Goal: Information Seeking & Learning: Learn about a topic

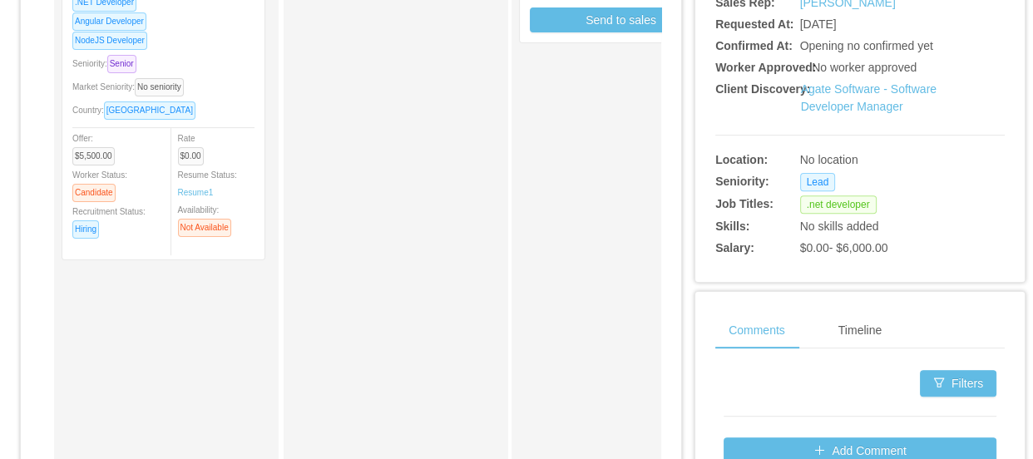
scroll to position [529, 0]
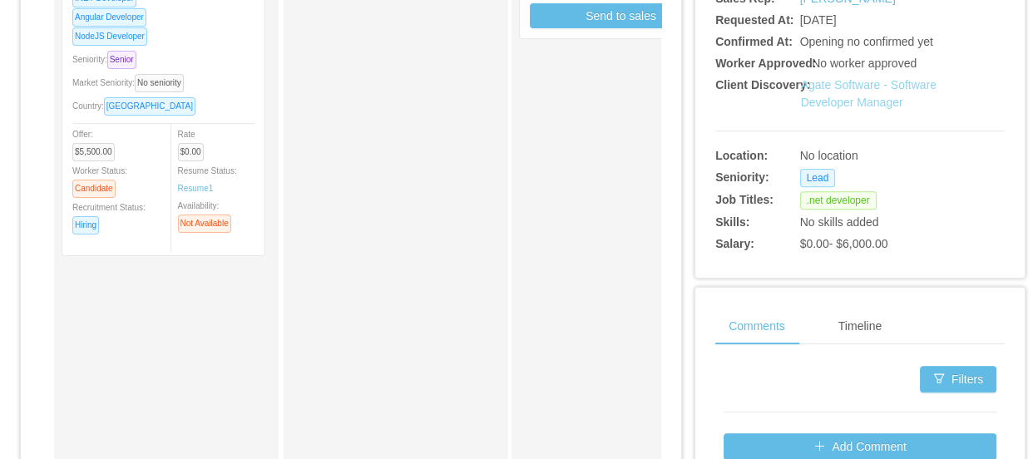
click at [868, 100] on link "Agate Software - Software Developer Manager" at bounding box center [869, 93] width 136 height 31
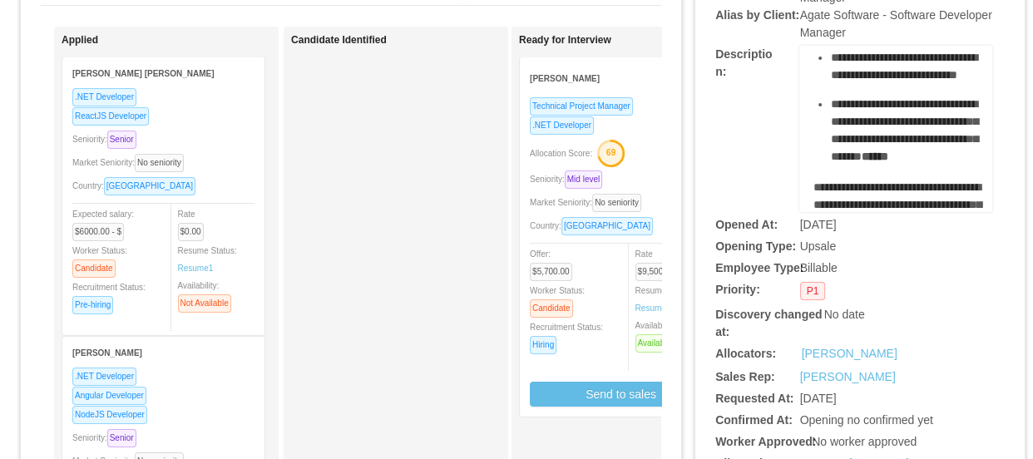
scroll to position [907, 0]
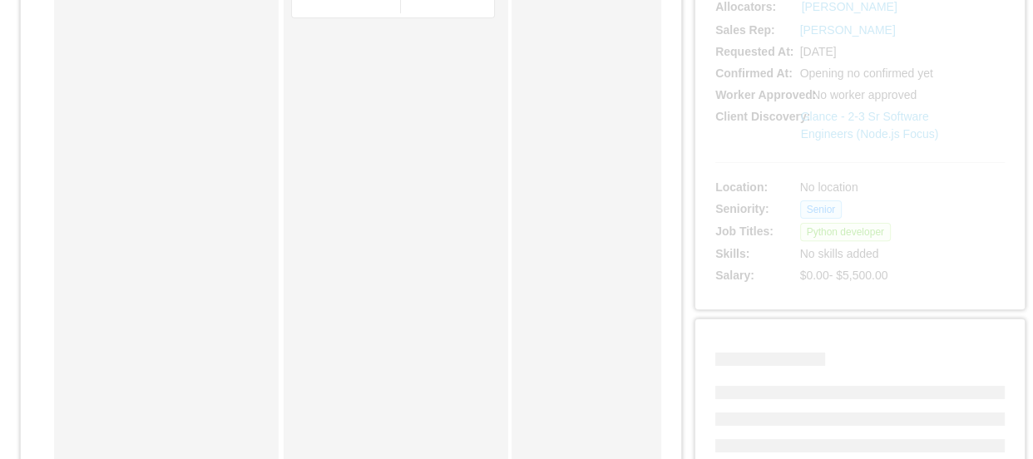
scroll to position [453, 0]
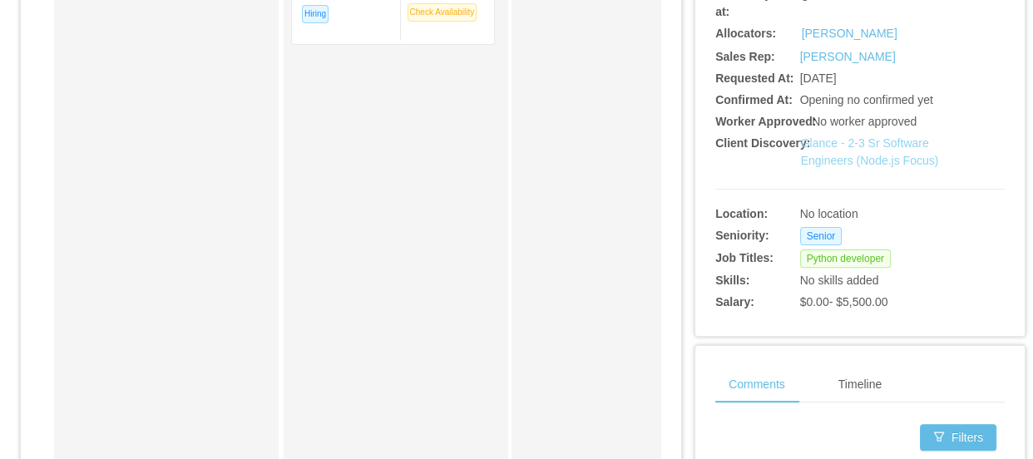
drag, startPoint x: 834, startPoint y: 158, endPoint x: 652, endPoint y: 12, distance: 233.8
click at [835, 158] on link "Glance - 2-3 Sr Software Engineers (Node.js Focus)" at bounding box center [870, 151] width 138 height 31
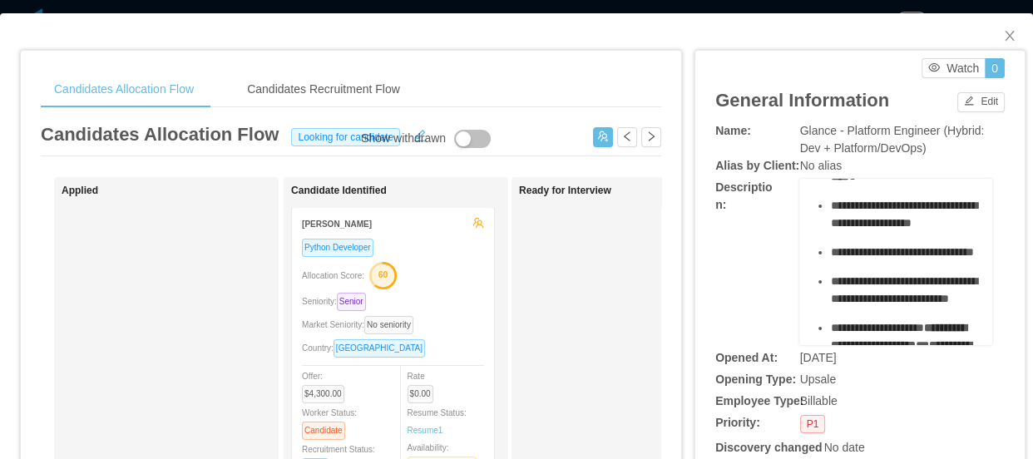
scroll to position [529, 0]
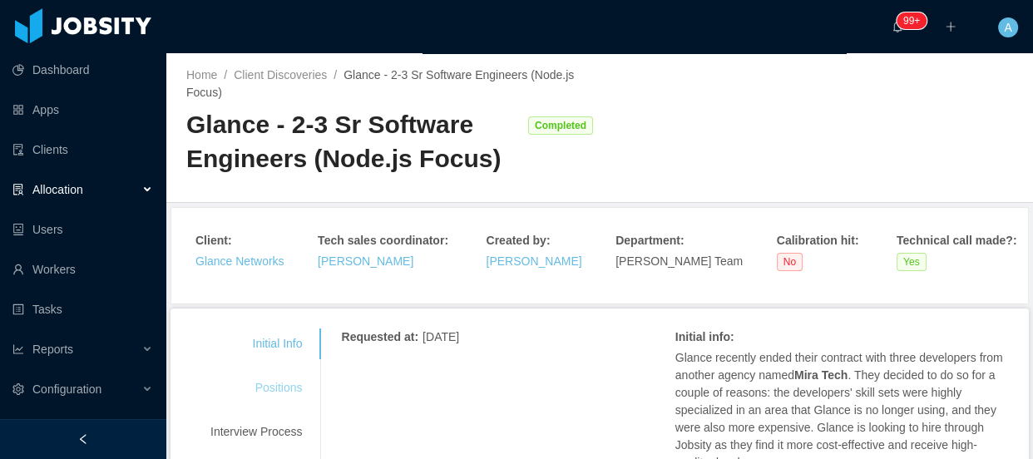
click at [263, 378] on div "Positions" at bounding box center [256, 388] width 131 height 31
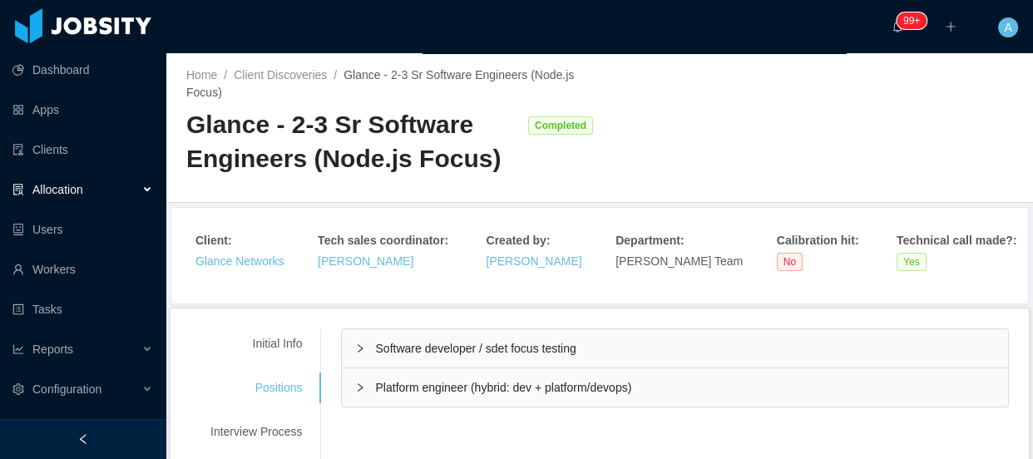
drag, startPoint x: 408, startPoint y: 382, endPoint x: 443, endPoint y: 388, distance: 35.4
click at [409, 382] on span "Platform engineer (hybrid: dev + platform/devops)" at bounding box center [503, 387] width 256 height 13
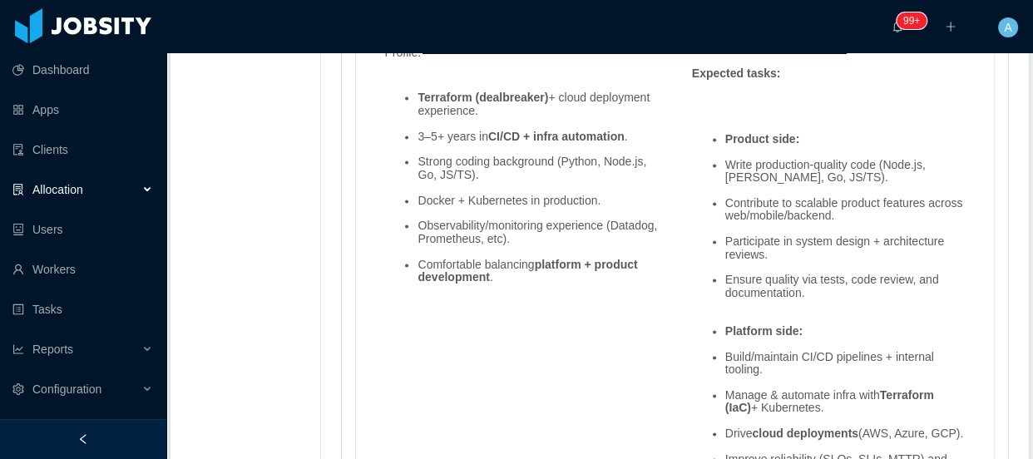
scroll to position [2118, 0]
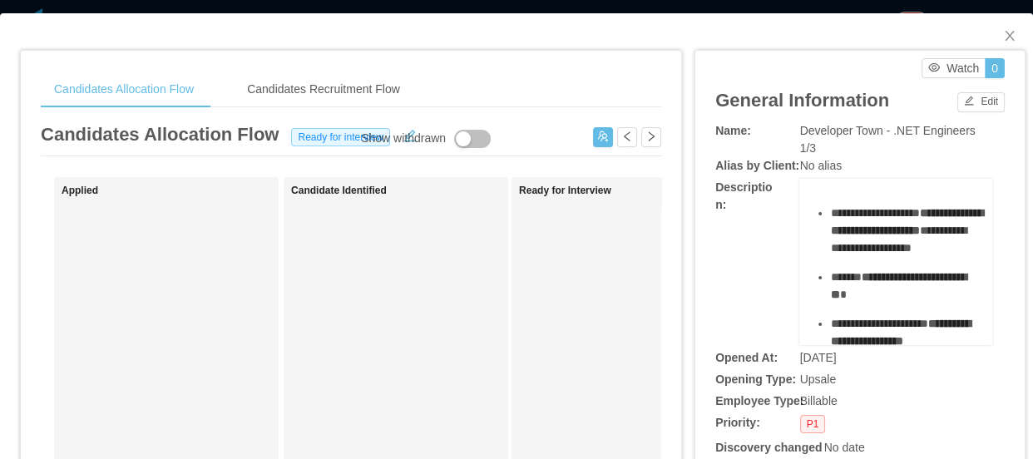
scroll to position [75, 0]
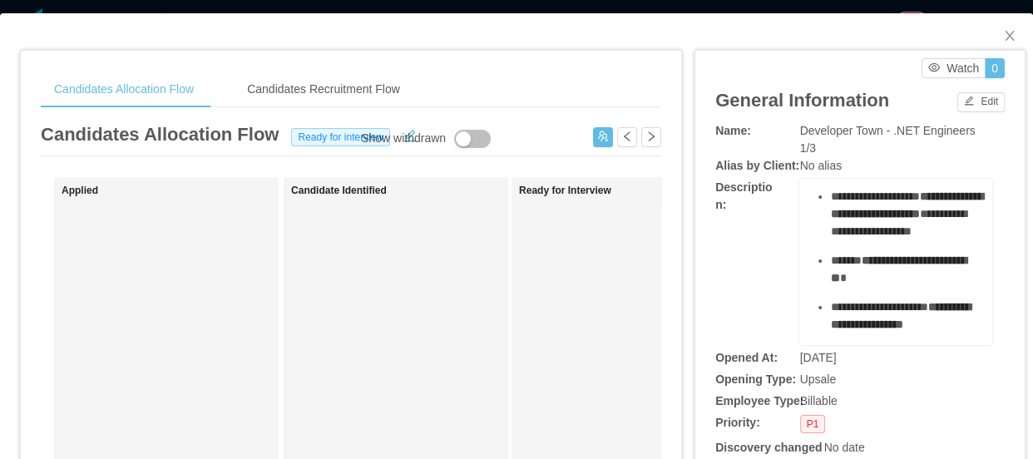
click at [834, 130] on span "Developer Town - .NET Engineers 1/3" at bounding box center [888, 139] width 176 height 31
drag, startPoint x: 879, startPoint y: 131, endPoint x: 791, endPoint y: 128, distance: 87.4
click at [800, 128] on span "Developer Town - .NET Engineers 1/3" at bounding box center [888, 139] width 176 height 31
copy span "Developer Town"
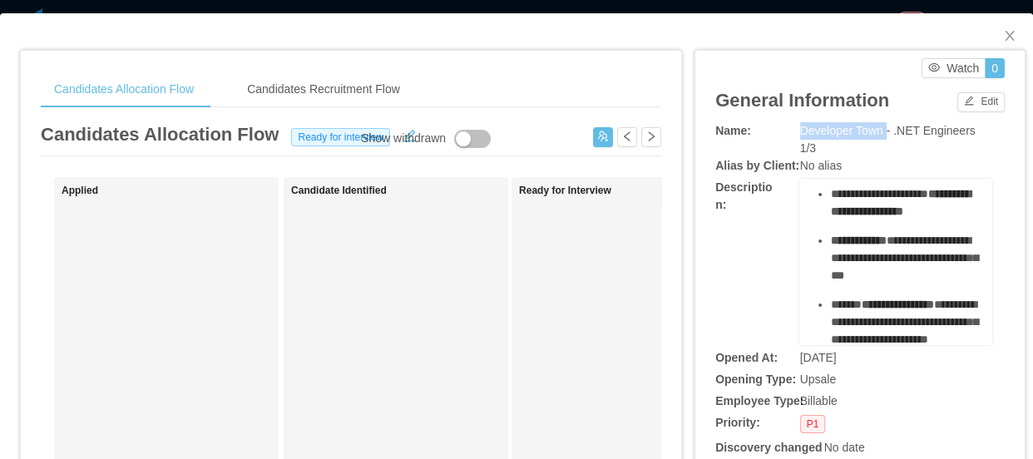
scroll to position [151, 0]
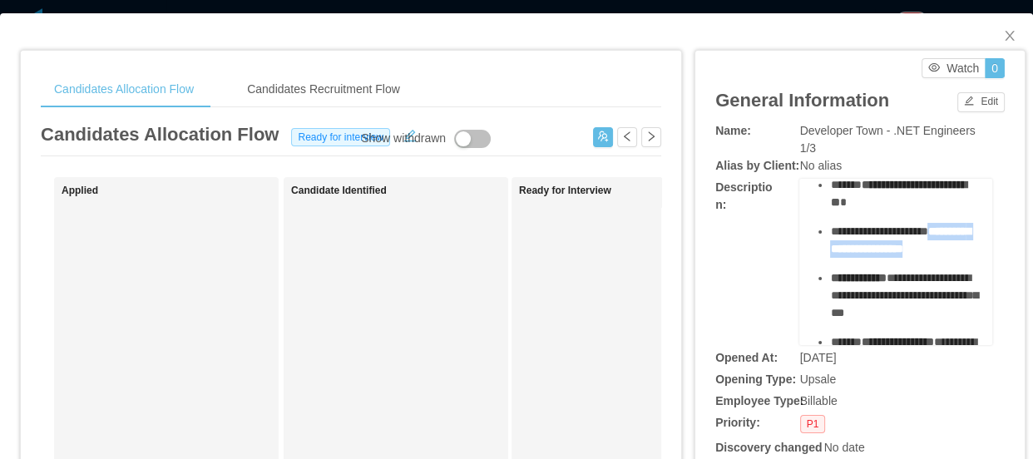
drag, startPoint x: 828, startPoint y: 270, endPoint x: 924, endPoint y: 281, distance: 96.4
click at [924, 258] on div "**********" at bounding box center [905, 240] width 150 height 35
copy span "**********"
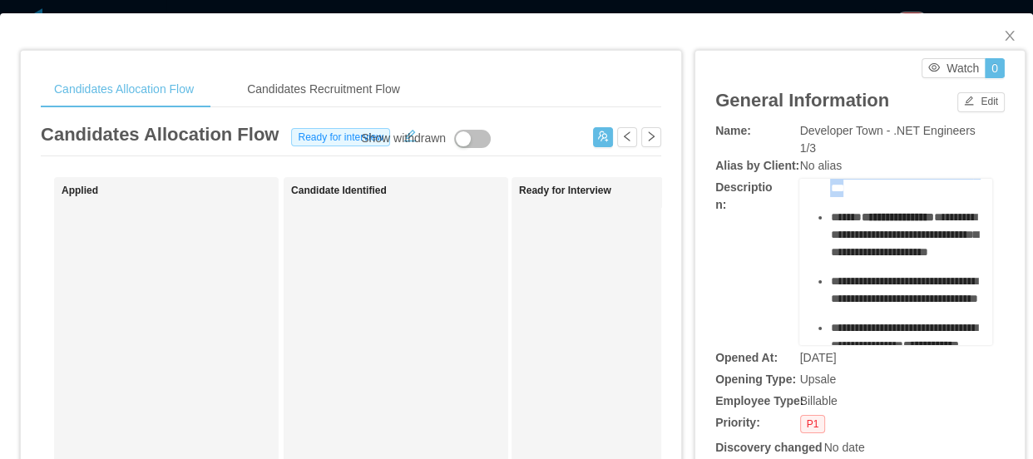
scroll to position [270, 0]
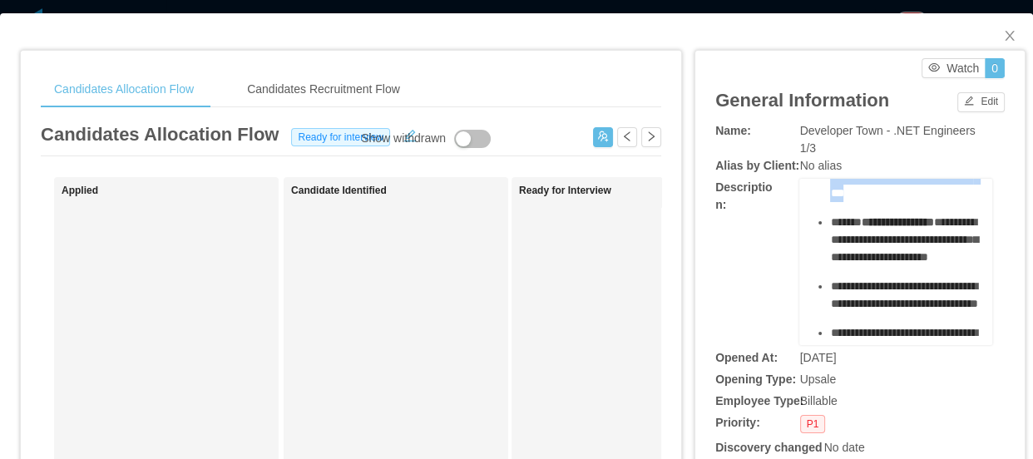
drag, startPoint x: 939, startPoint y: 200, endPoint x: 839, endPoint y: 197, distance: 100.7
click at [830, 199] on div "**********" at bounding box center [905, 176] width 150 height 52
drag, startPoint x: 823, startPoint y: 191, endPoint x: 941, endPoint y: 223, distance: 122.3
click at [941, 202] on div "**********" at bounding box center [905, 176] width 150 height 52
copy div "**********"
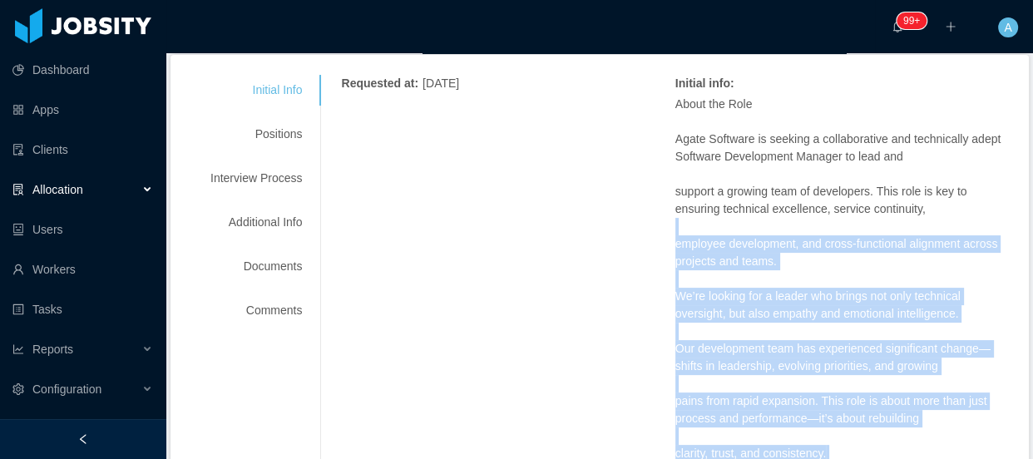
scroll to position [226, 0]
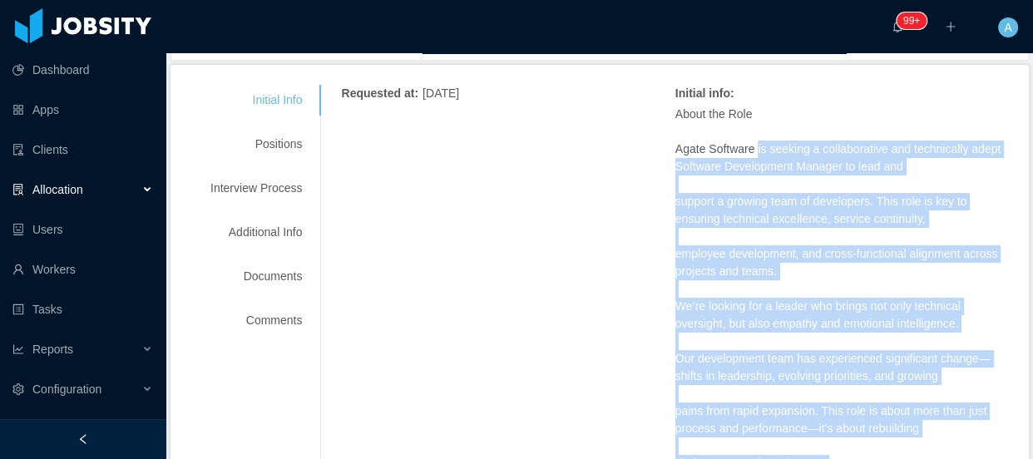
drag, startPoint x: 829, startPoint y: 320, endPoint x: 749, endPoint y: 149, distance: 189.1
click at [749, 149] on span "About the Role Agate Software is seeking a collaborative and technically adept …" at bounding box center [843, 307] width 334 height 402
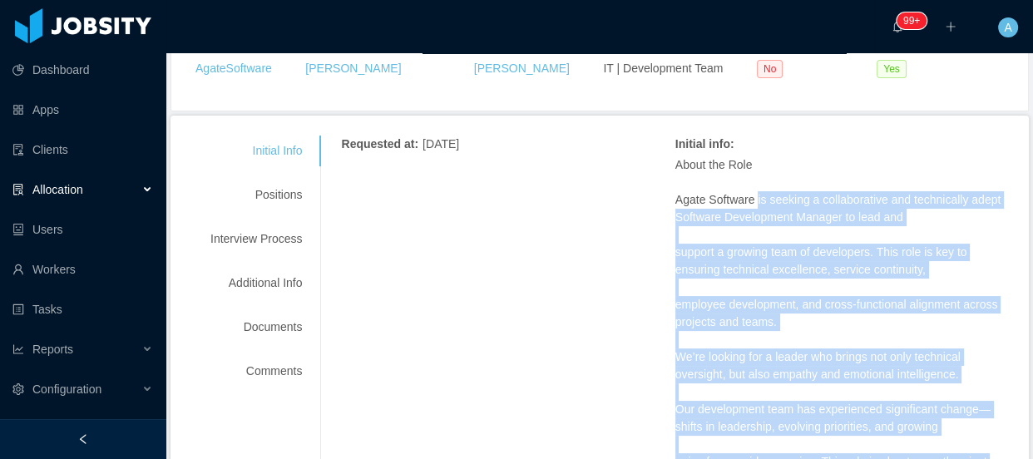
scroll to position [151, 0]
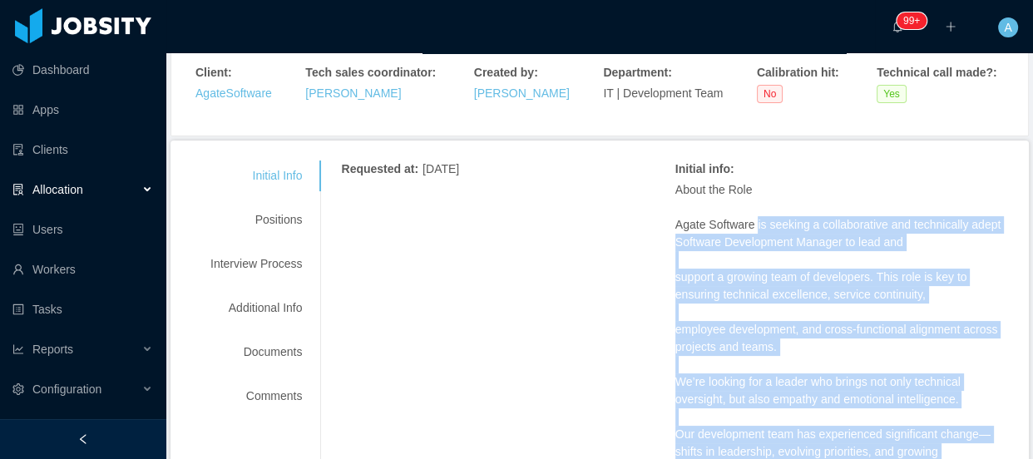
drag, startPoint x: 751, startPoint y: 155, endPoint x: 712, endPoint y: 297, distance: 147.6
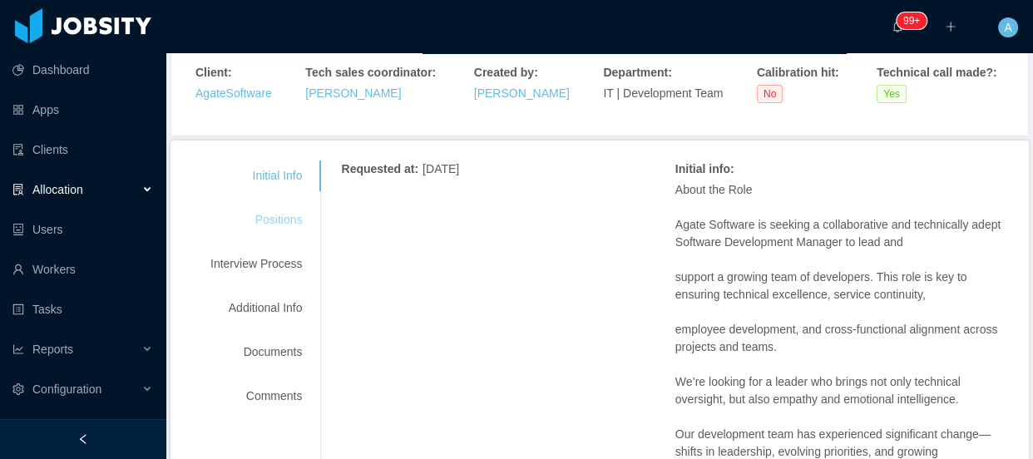
click at [286, 218] on div "Positions" at bounding box center [256, 220] width 131 height 31
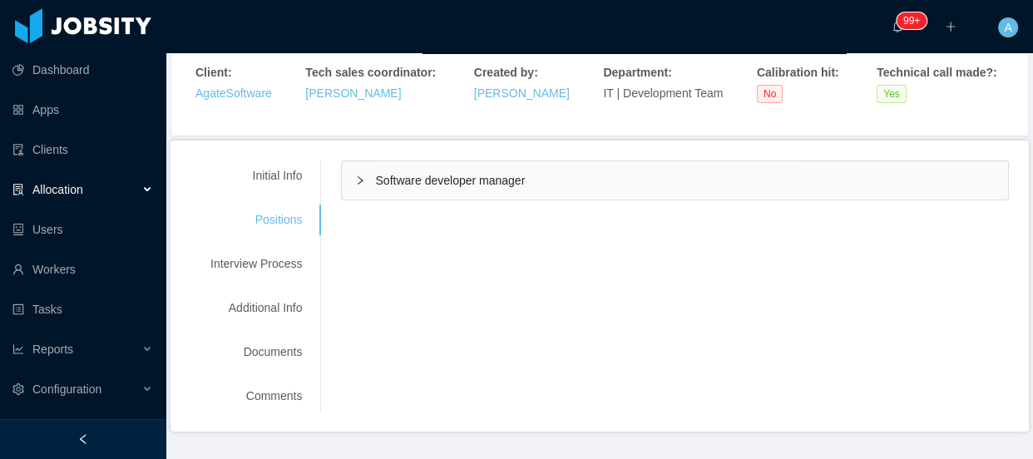
click at [440, 187] on span "Software developer manager" at bounding box center [450, 180] width 150 height 13
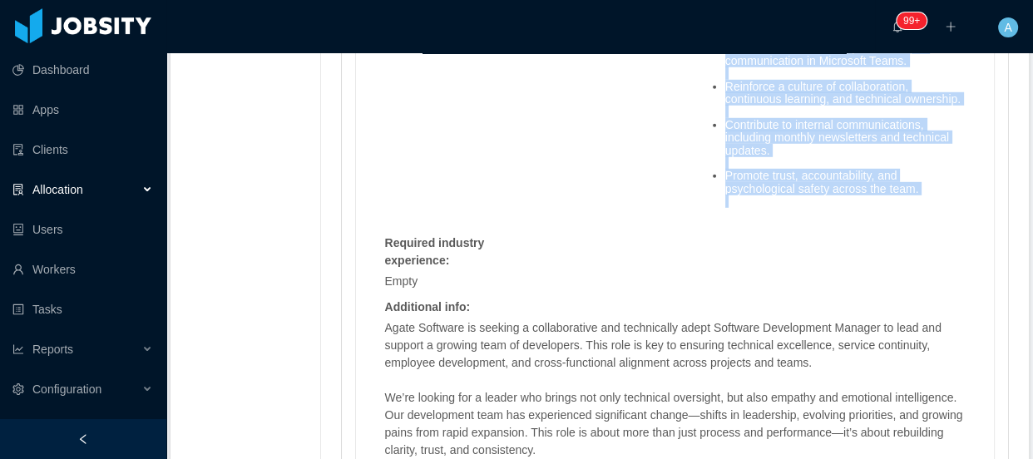
scroll to position [4387, 0]
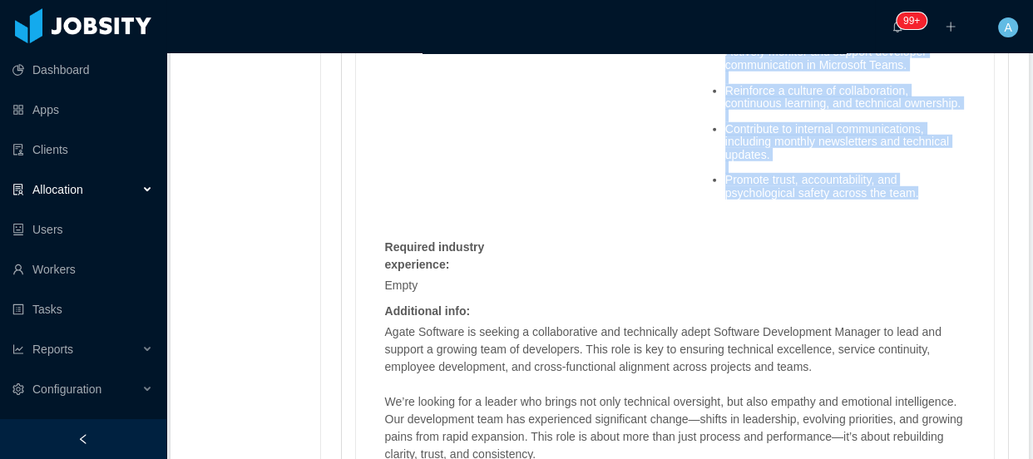
drag, startPoint x: 688, startPoint y: 296, endPoint x: 916, endPoint y: 151, distance: 270.1
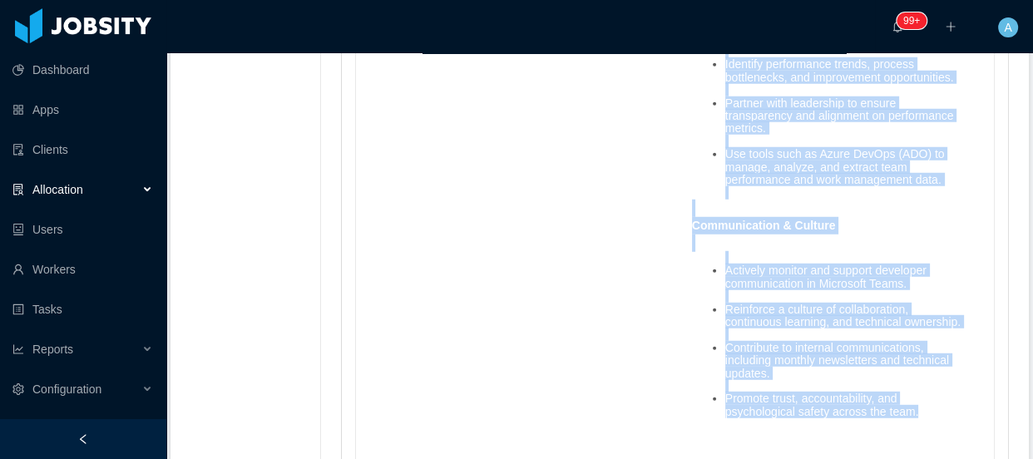
scroll to position [4160, 0]
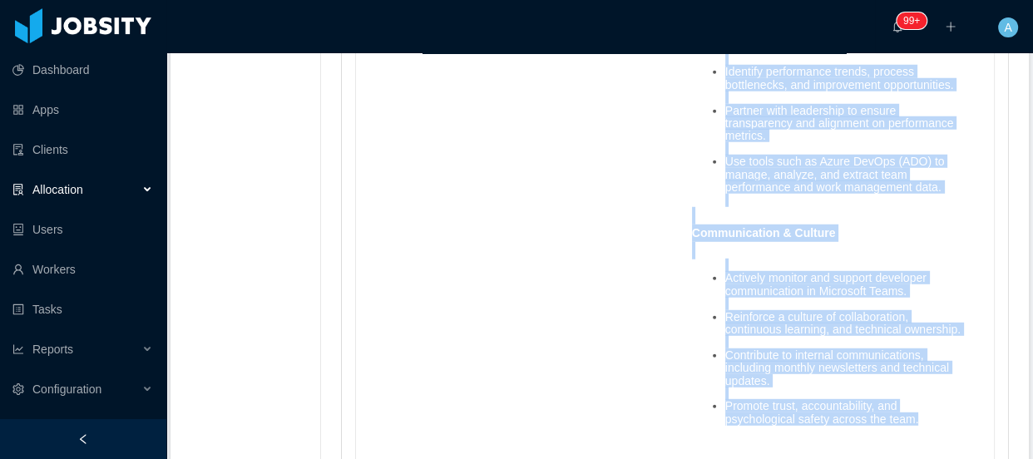
copy div "loremip dolor : Sita Consectetu & Adipis Elitseddoe Tempori utlabo 7:6e dol mag…"
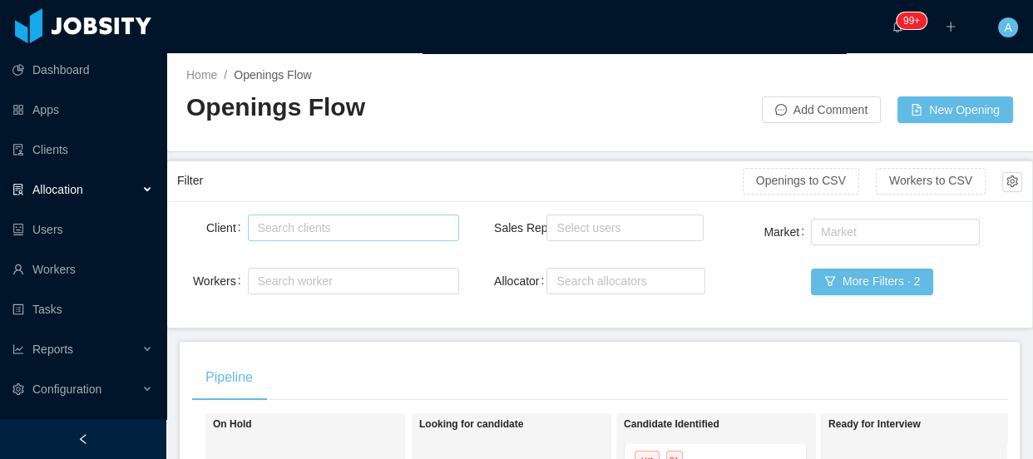
click at [373, 233] on div "Search clients" at bounding box center [350, 228] width 184 height 17
type input "*********"
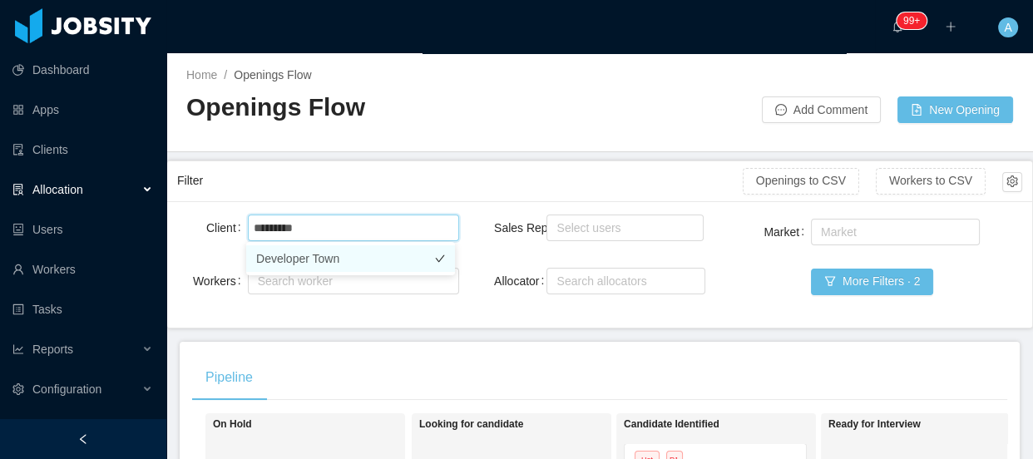
click at [358, 258] on li "Developer Town" at bounding box center [350, 258] width 209 height 27
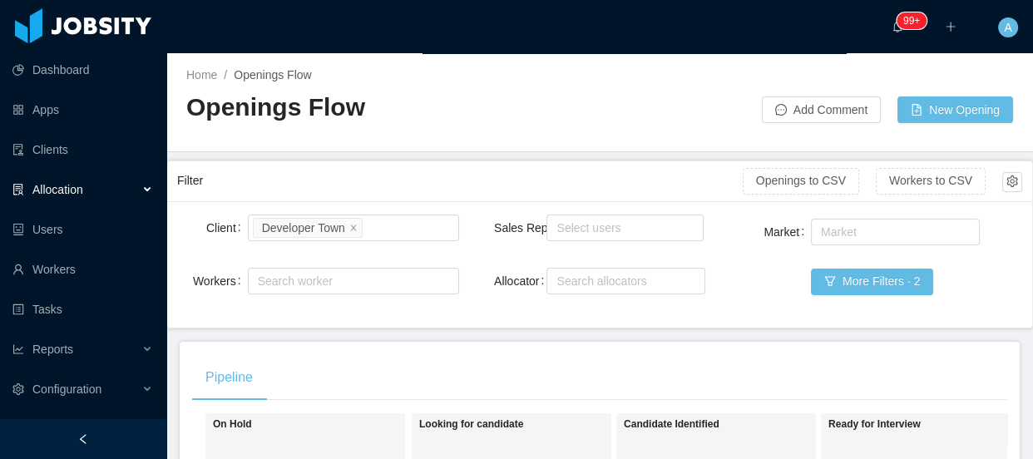
click at [508, 162] on div "Filter Openings to CSV Workers to CSV" at bounding box center [599, 181] width 845 height 40
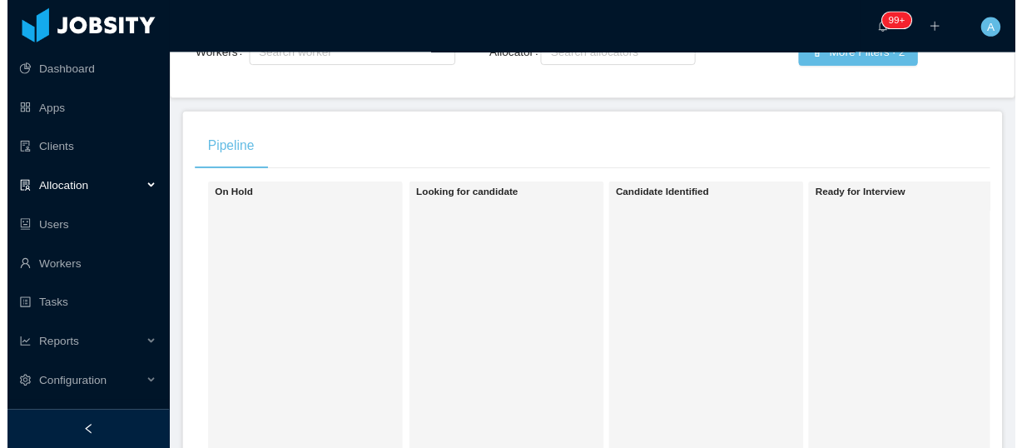
scroll to position [75, 0]
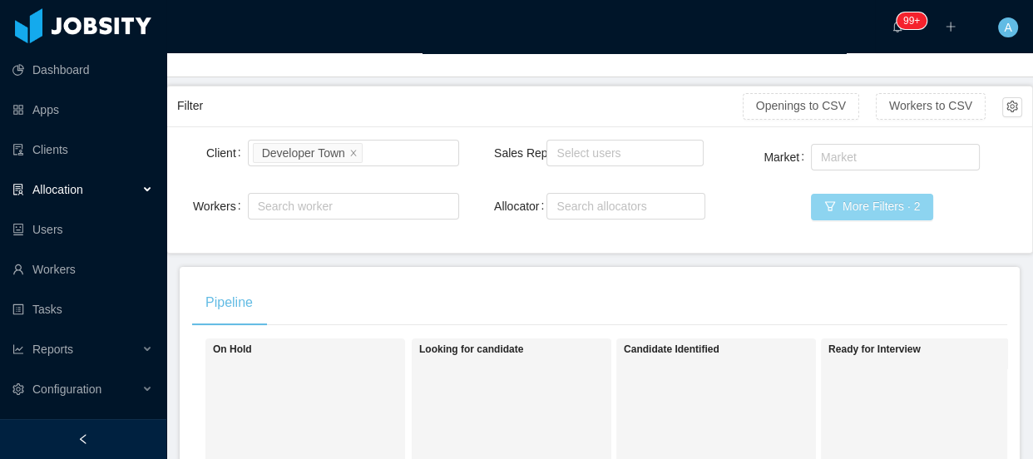
click at [828, 210] on button "More Filters · 2" at bounding box center [872, 207] width 122 height 27
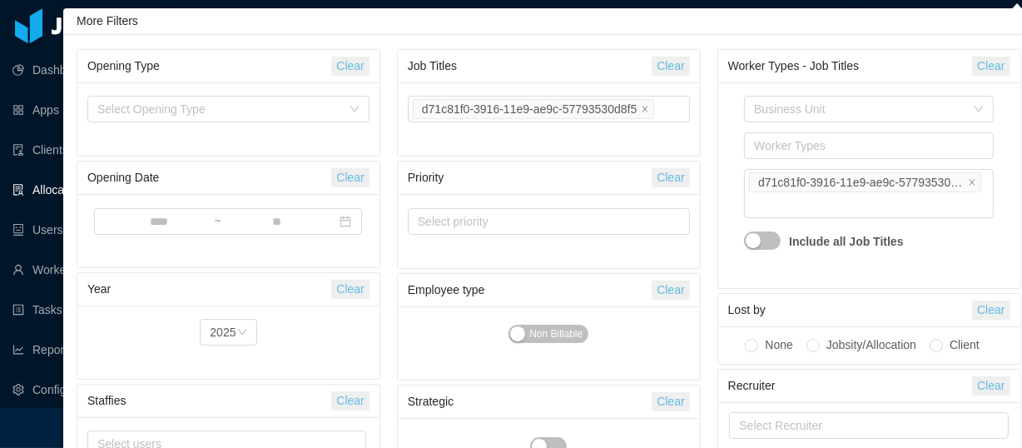
click at [673, 67] on button "Clear" at bounding box center [670, 66] width 37 height 19
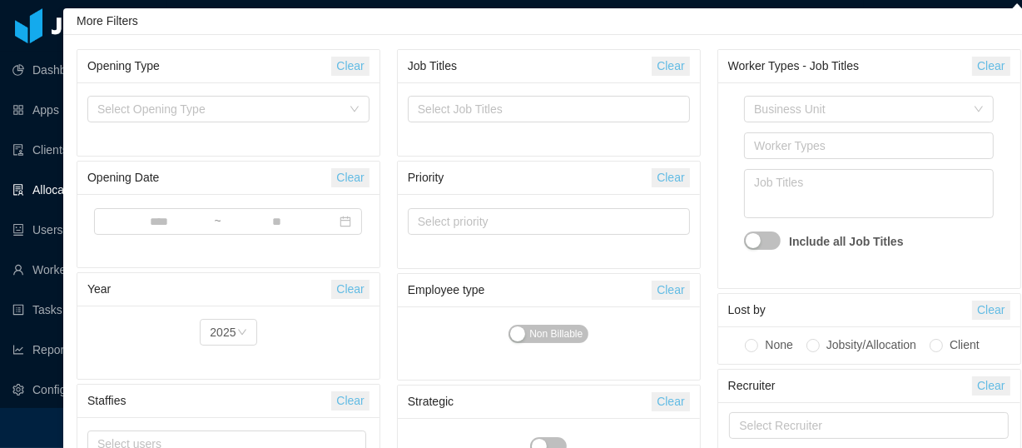
click at [999, 55] on div "Clear" at bounding box center [990, 66] width 37 height 32
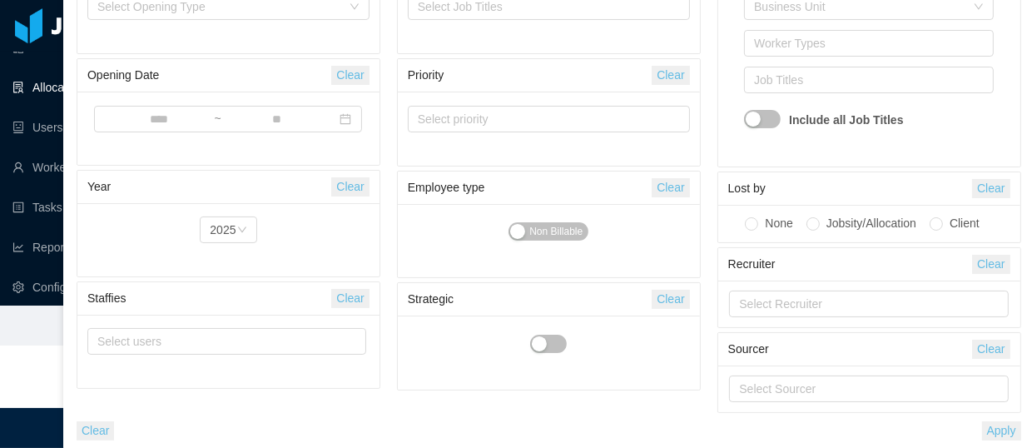
click at [1007, 421] on button "Apply" at bounding box center [1001, 430] width 39 height 19
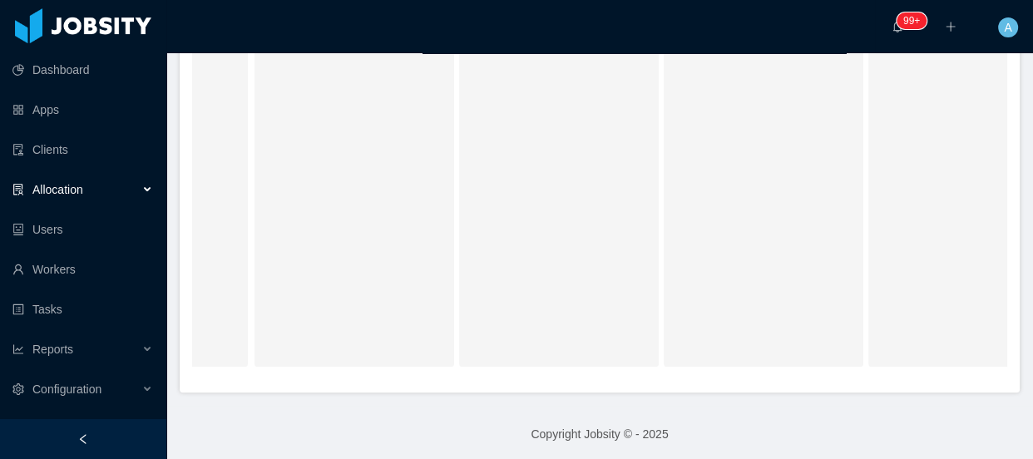
scroll to position [302, 0]
